Goal: Information Seeking & Learning: Learn about a topic

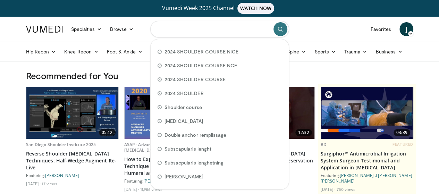
click at [215, 25] on input "Search topics, interventions" at bounding box center [219, 29] width 139 height 17
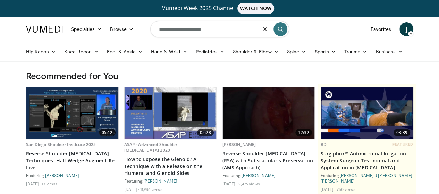
type input "**********"
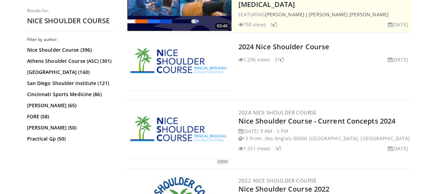
scroll to position [190, 0]
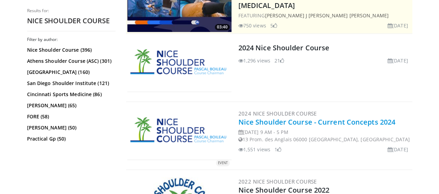
click at [251, 121] on link "Nice Shoulder Course - Current Concepts 2024" at bounding box center [317, 121] width 157 height 9
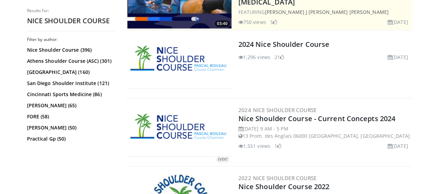
scroll to position [193, 0]
click at [278, 110] on link "2024 Nice Shoulder Course" at bounding box center [278, 110] width 78 height 7
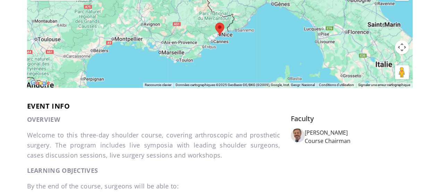
scroll to position [197, 0]
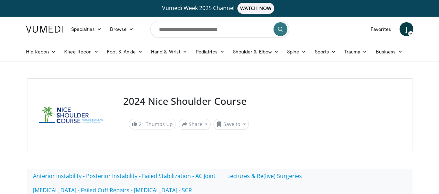
scroll to position [71, 0]
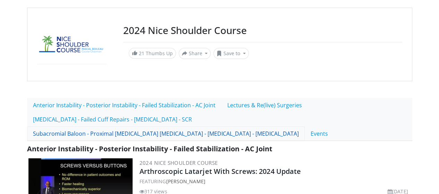
click at [298, 126] on link "Subacromial Baloon - Proximal [MEDICAL_DATA] [MEDICAL_DATA] - [MEDICAL_DATA] - …" at bounding box center [166, 133] width 278 height 15
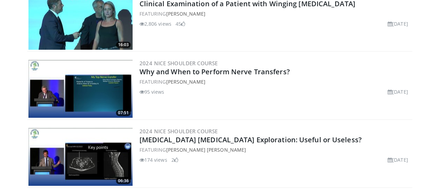
scroll to position [389, 0]
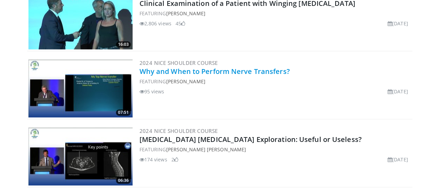
click at [168, 67] on link "Why and When to Perform Nerve Transfers?" at bounding box center [215, 71] width 150 height 9
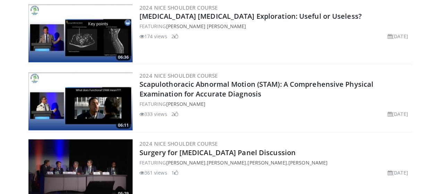
scroll to position [513, 0]
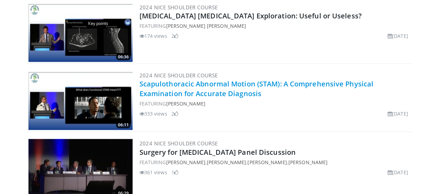
click at [160, 79] on link "Scapulothoracic Abnormal Motion (STAM): A Comprehensive Physical Examination fo…" at bounding box center [257, 88] width 234 height 19
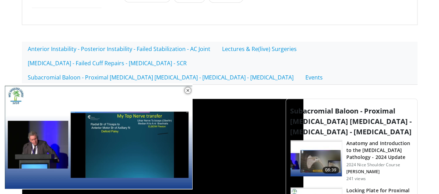
scroll to position [122, 0]
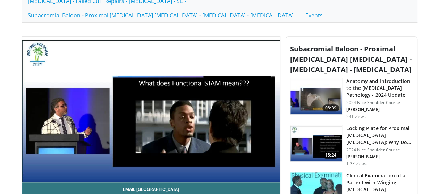
scroll to position [209, 0]
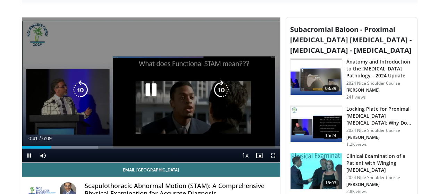
click at [144, 82] on icon "Video Player" at bounding box center [150, 89] width 19 height 19
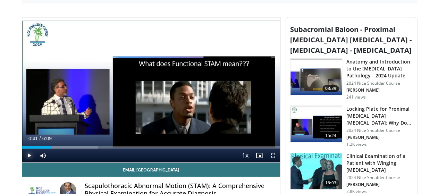
click at [22, 152] on span "Video Player" at bounding box center [29, 156] width 14 height 14
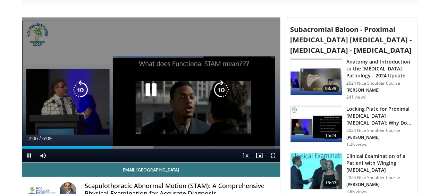
click at [71, 85] on icon "Video Player" at bounding box center [80, 89] width 19 height 19
click at [144, 81] on icon "Video Player" at bounding box center [150, 89] width 19 height 19
click at [141, 82] on icon "Video Player" at bounding box center [150, 89] width 19 height 19
click at [148, 80] on icon "Video Player" at bounding box center [150, 89] width 19 height 19
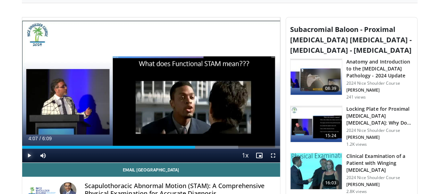
click at [22, 153] on span "Video Player" at bounding box center [29, 156] width 14 height 14
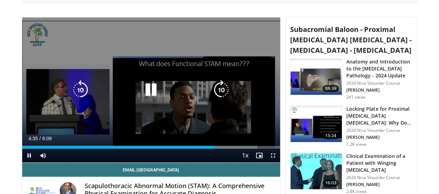
click at [149, 80] on icon "Video Player" at bounding box center [150, 89] width 19 height 19
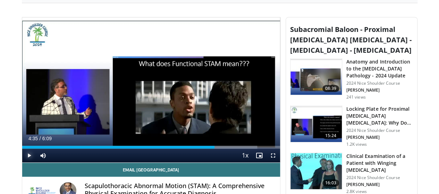
click at [22, 153] on span "Video Player" at bounding box center [29, 156] width 14 height 14
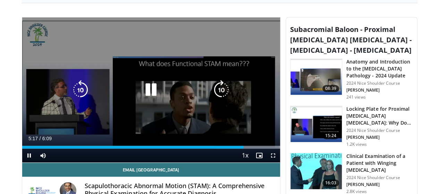
click at [145, 85] on icon "Video Player" at bounding box center [150, 89] width 19 height 19
click at [141, 80] on icon "Video Player" at bounding box center [150, 89] width 19 height 19
click at [153, 80] on icon "Video Player" at bounding box center [150, 89] width 19 height 19
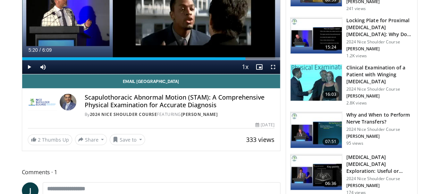
scroll to position [303, 0]
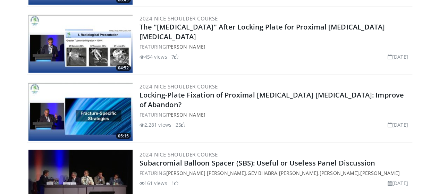
scroll to position [837, 0]
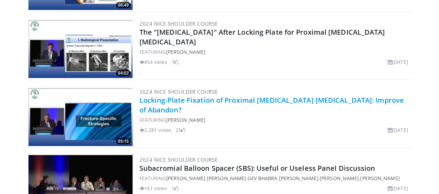
click at [202, 96] on link "Locking-Plate Fixation of Proximal [MEDICAL_DATA] [MEDICAL_DATA]: Improve of Ab…" at bounding box center [272, 105] width 265 height 19
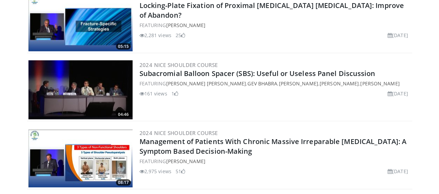
scroll to position [932, 0]
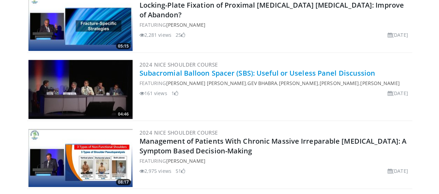
click at [167, 68] on link "Subacromial Balloon Spacer (SBS): Useful or Useless Panel Discussion" at bounding box center [258, 72] width 236 height 9
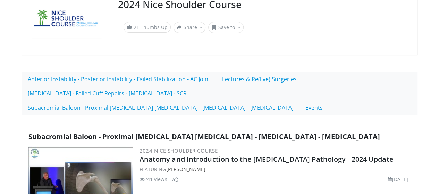
scroll to position [105, 0]
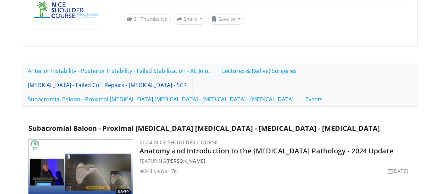
click at [108, 84] on link "[MEDICAL_DATA] - Failed Cuff Repairs - [MEDICAL_DATA] - SCR" at bounding box center [107, 85] width 171 height 15
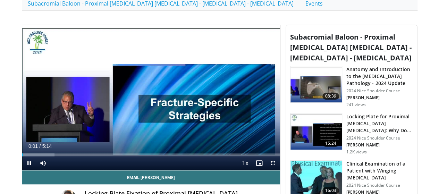
scroll to position [201, 0]
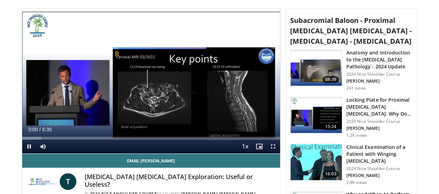
scroll to position [205, 0]
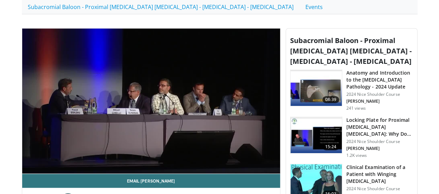
scroll to position [197, 0]
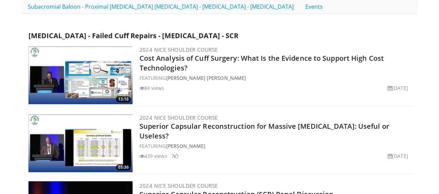
scroll to position [198, 0]
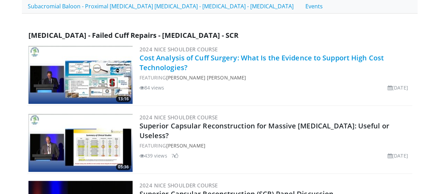
click at [286, 53] on link "Cost Analysis of Cuff Surgery: What Is the Evidence to Support High Cost Techno…" at bounding box center [262, 62] width 245 height 19
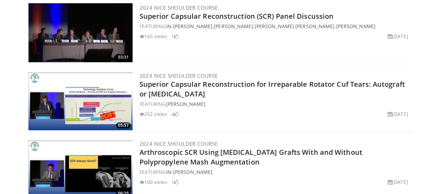
scroll to position [376, 0]
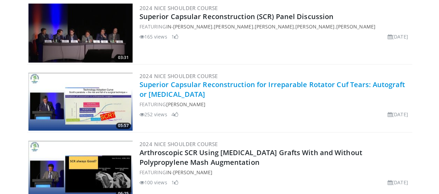
click at [174, 80] on link "Superior Capsular Reconstruction for Irreparable Rotator Cuf Tears: Autograft o…" at bounding box center [273, 89] width 266 height 19
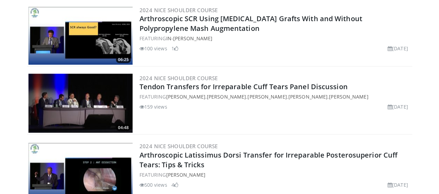
scroll to position [520, 0]
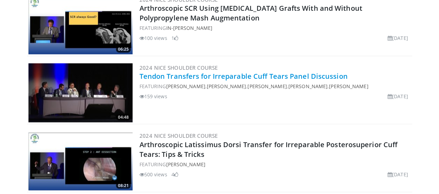
click at [199, 72] on link "Tendon Transfers for Irreparable Cuff Tears Panel Discussion" at bounding box center [244, 76] width 208 height 9
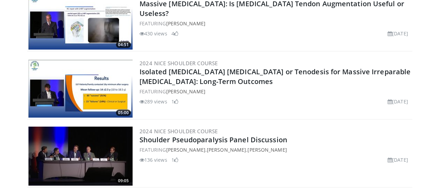
scroll to position [1000, 0]
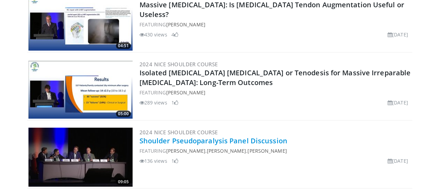
click at [143, 136] on link "Shoulder Pseudoparalysis Panel Discussion" at bounding box center [214, 140] width 148 height 9
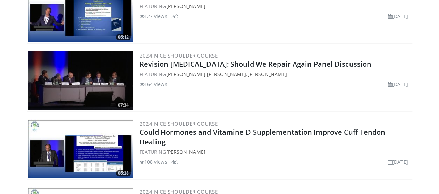
scroll to position [1351, 0]
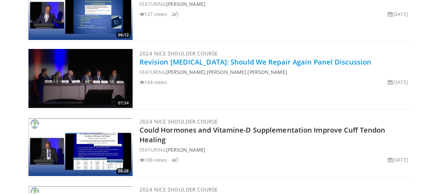
click at [212, 57] on link "Revision [MEDICAL_DATA]: Should We Repair Again Panel Discussion" at bounding box center [256, 61] width 232 height 9
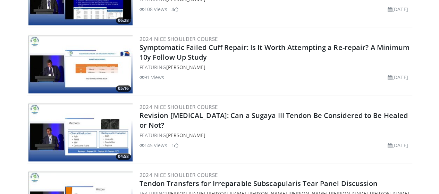
scroll to position [1509, 0]
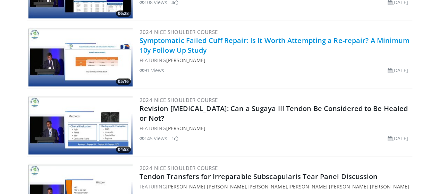
click at [140, 36] on link "Symptomatic Failed Cuff Repair: Is It Worth Attempting a Re-repair? A Minimum 1…" at bounding box center [275, 45] width 271 height 19
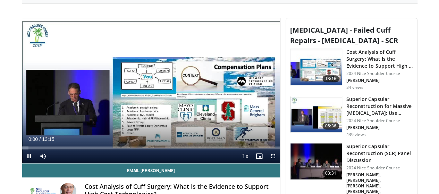
scroll to position [208, 0]
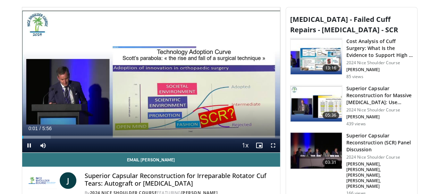
scroll to position [219, 0]
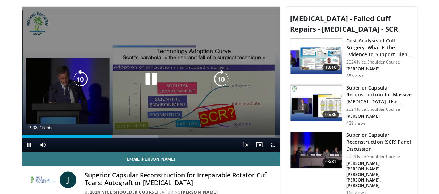
click at [145, 72] on icon "Video Player" at bounding box center [150, 78] width 19 height 19
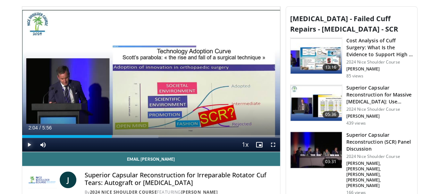
click at [22, 141] on span "Video Player" at bounding box center [29, 145] width 14 height 14
click at [22, 143] on span "Video Player" at bounding box center [29, 145] width 14 height 14
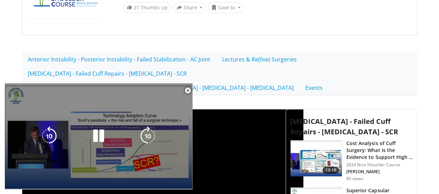
scroll to position [39, 0]
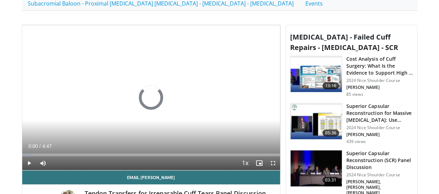
scroll to position [201, 0]
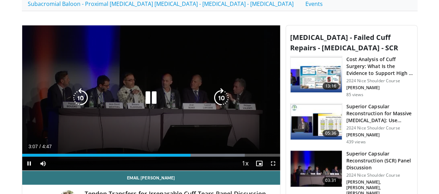
click at [144, 91] on icon "Video Player" at bounding box center [150, 97] width 19 height 19
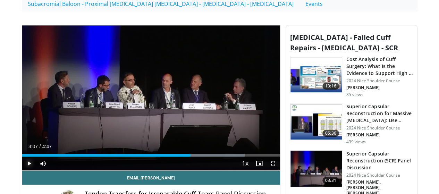
click at [22, 161] on span "Video Player" at bounding box center [29, 164] width 14 height 14
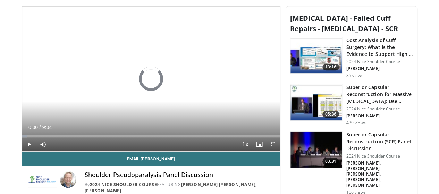
scroll to position [192, 0]
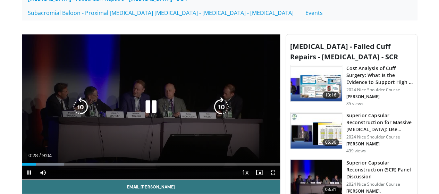
click at [142, 99] on icon "Video Player" at bounding box center [150, 106] width 19 height 19
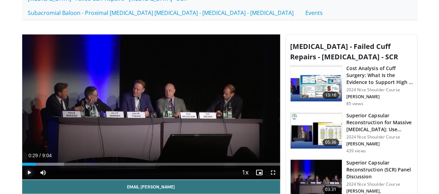
click at [22, 171] on span "Video Player" at bounding box center [29, 173] width 14 height 14
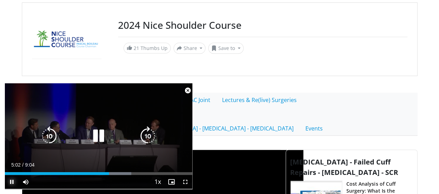
scroll to position [34, 0]
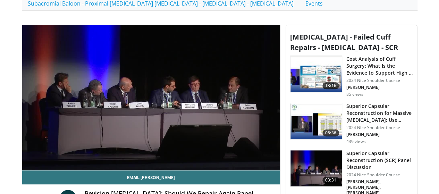
scroll to position [203, 0]
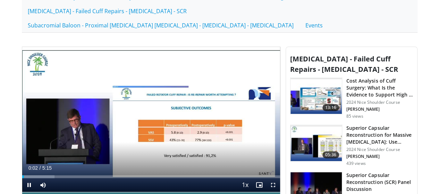
scroll to position [217, 0]
